Goal: Transaction & Acquisition: Purchase product/service

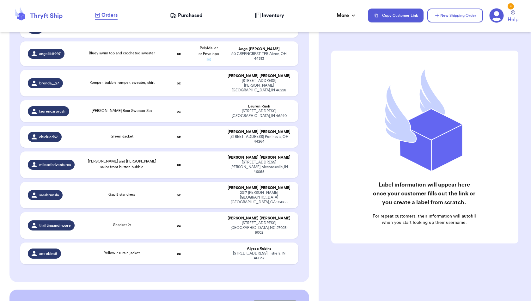
scroll to position [1175, 0]
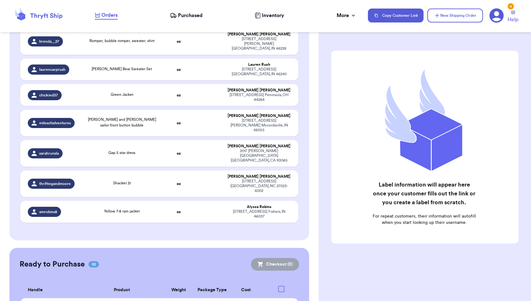
click at [281, 300] on input "checkbox" at bounding box center [281, 306] width 0 height 0
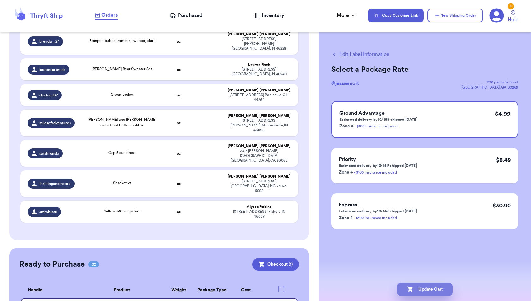
click at [433, 289] on button "Update Cart" at bounding box center [425, 288] width 56 height 13
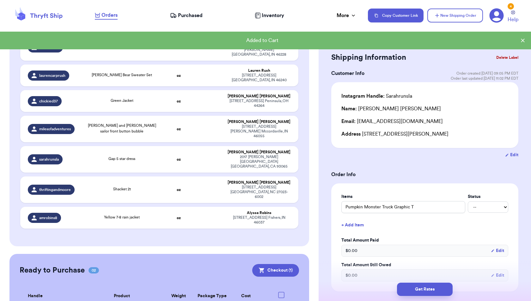
scroll to position [1176, 0]
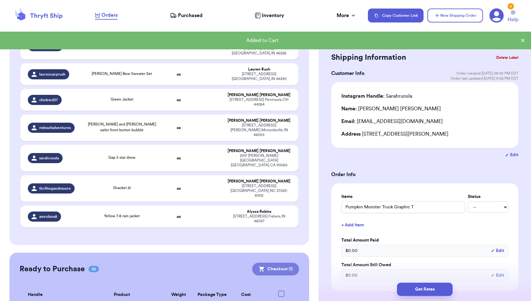
click at [290, 263] on button "Checkout ( 1 )" at bounding box center [275, 269] width 47 height 13
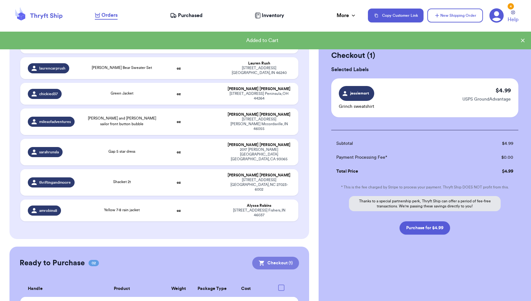
scroll to position [1175, 0]
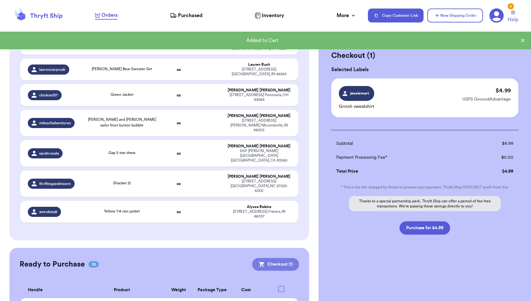
click at [290, 258] on button "Checkout ( 1 )" at bounding box center [275, 264] width 47 height 13
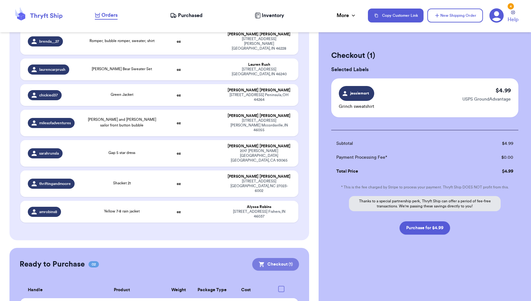
click at [274, 258] on button "Checkout ( 1 )" at bounding box center [275, 264] width 47 height 13
click at [168, 258] on div "Ready to Purchase 02 Checkout ( 1 )" at bounding box center [159, 264] width 279 height 13
click at [350, 235] on div "Checkout ( 1 ) Selected Labels jessiemort Grinch sweatshirt $ 4.99 USPS GroundA…" at bounding box center [424, 158] width 212 height 241
click at [411, 224] on button "Purchase for $4.99" at bounding box center [424, 227] width 51 height 13
checkbox input "false"
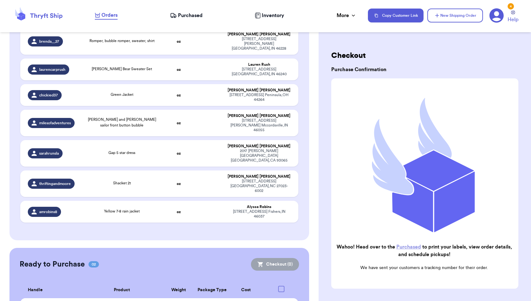
scroll to position [1147, 0]
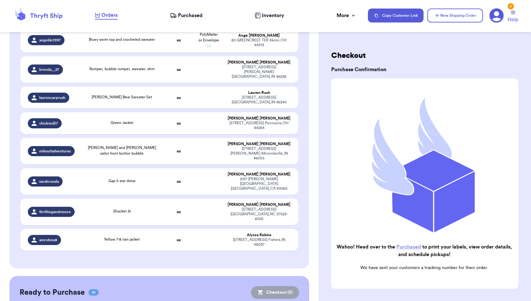
click at [196, 16] on span "Purchased" at bounding box center [190, 16] width 25 height 8
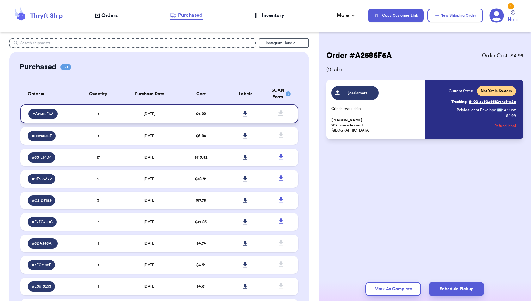
click at [246, 112] on icon at bounding box center [245, 114] width 5 height 6
click at [112, 17] on span "Orders" at bounding box center [109, 16] width 16 height 8
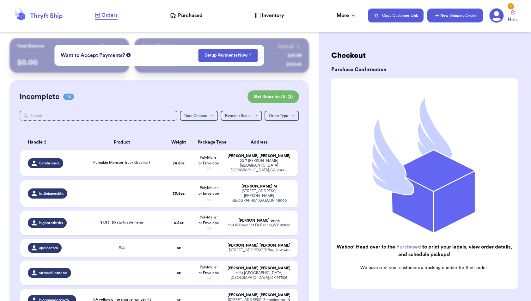
click at [443, 17] on button "New Shipping Order" at bounding box center [455, 16] width 56 height 14
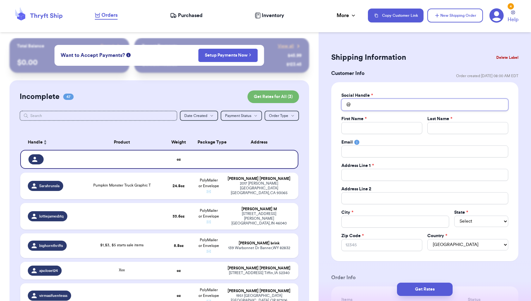
click at [403, 105] on input "Total Amount Paid" at bounding box center [424, 105] width 167 height 12
type input "j"
type input "je"
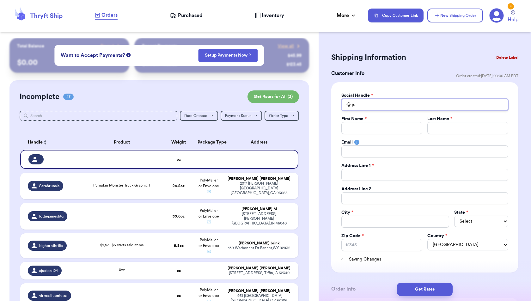
type input "jes"
type input "[PERSON_NAME]"
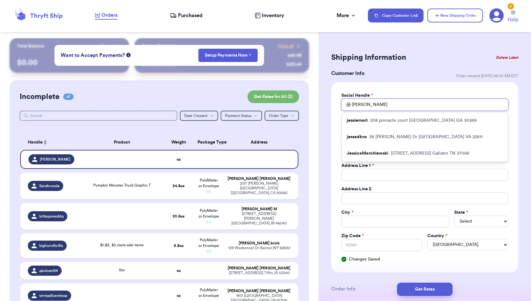
type input "jessi"
type input "[PERSON_NAME]"
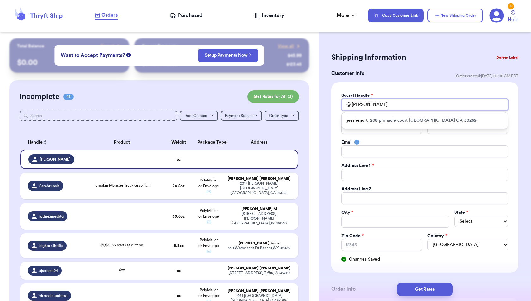
type input "[PERSON_NAME]"
click at [187, 17] on span "Purchased" at bounding box center [190, 16] width 25 height 8
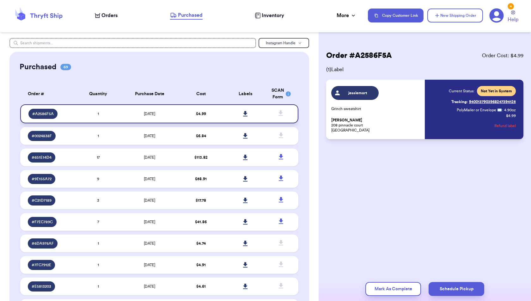
click at [246, 111] on icon at bounding box center [245, 114] width 5 height 6
